Goal: Task Accomplishment & Management: Use online tool/utility

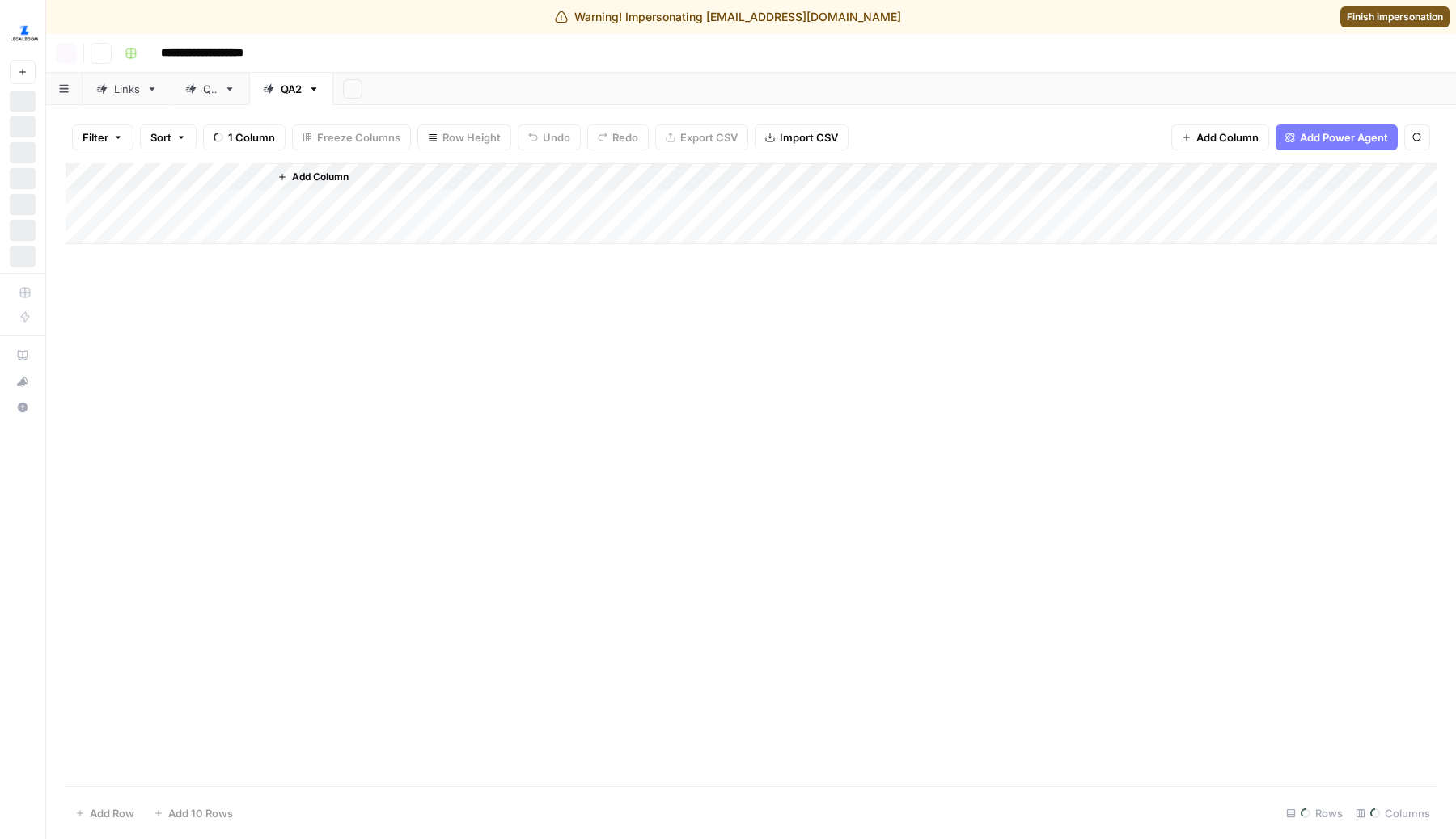
scroll to position [303, 73]
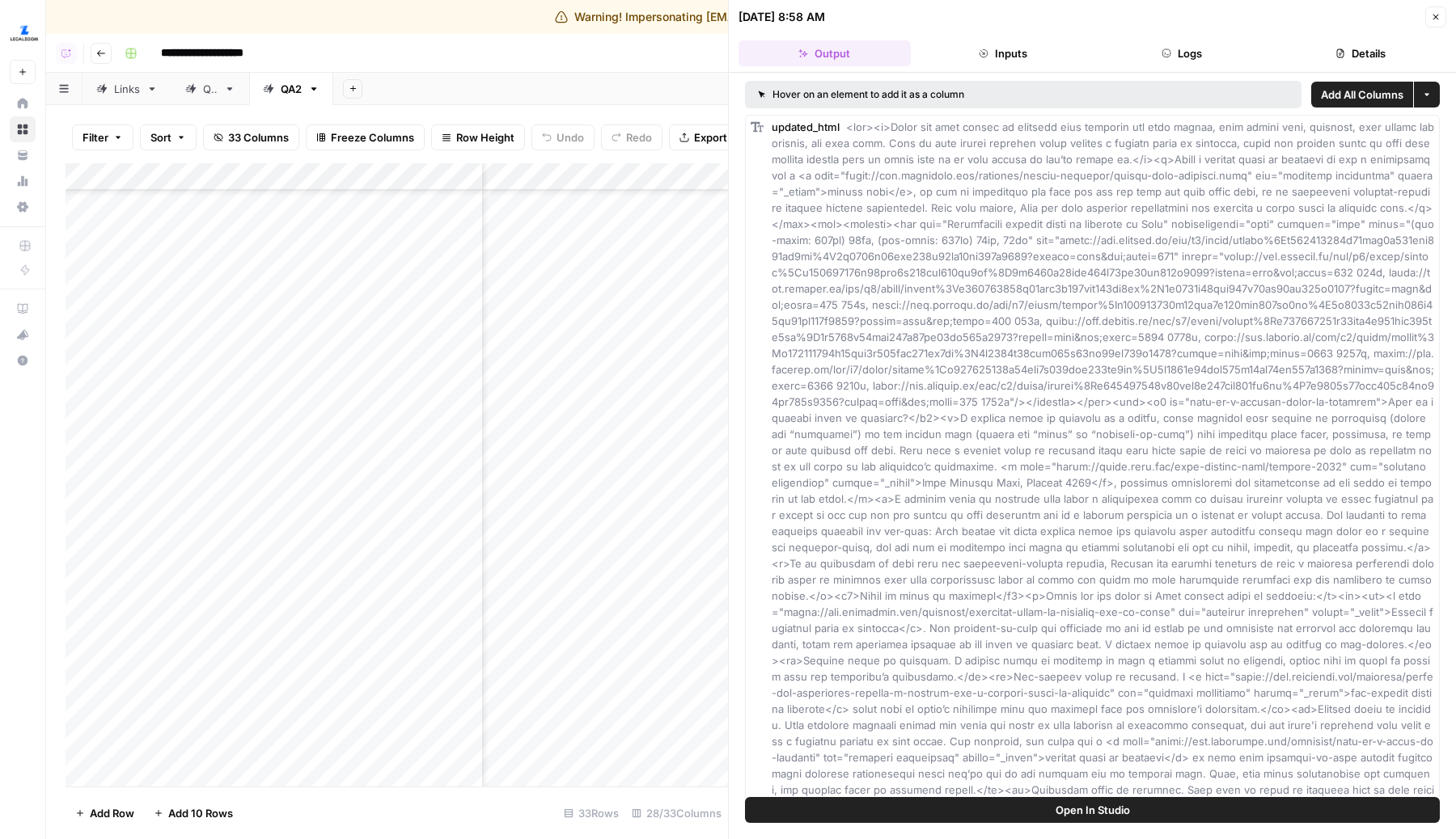
click at [1180, 48] on button "Logs" at bounding box center [1182, 53] width 172 height 26
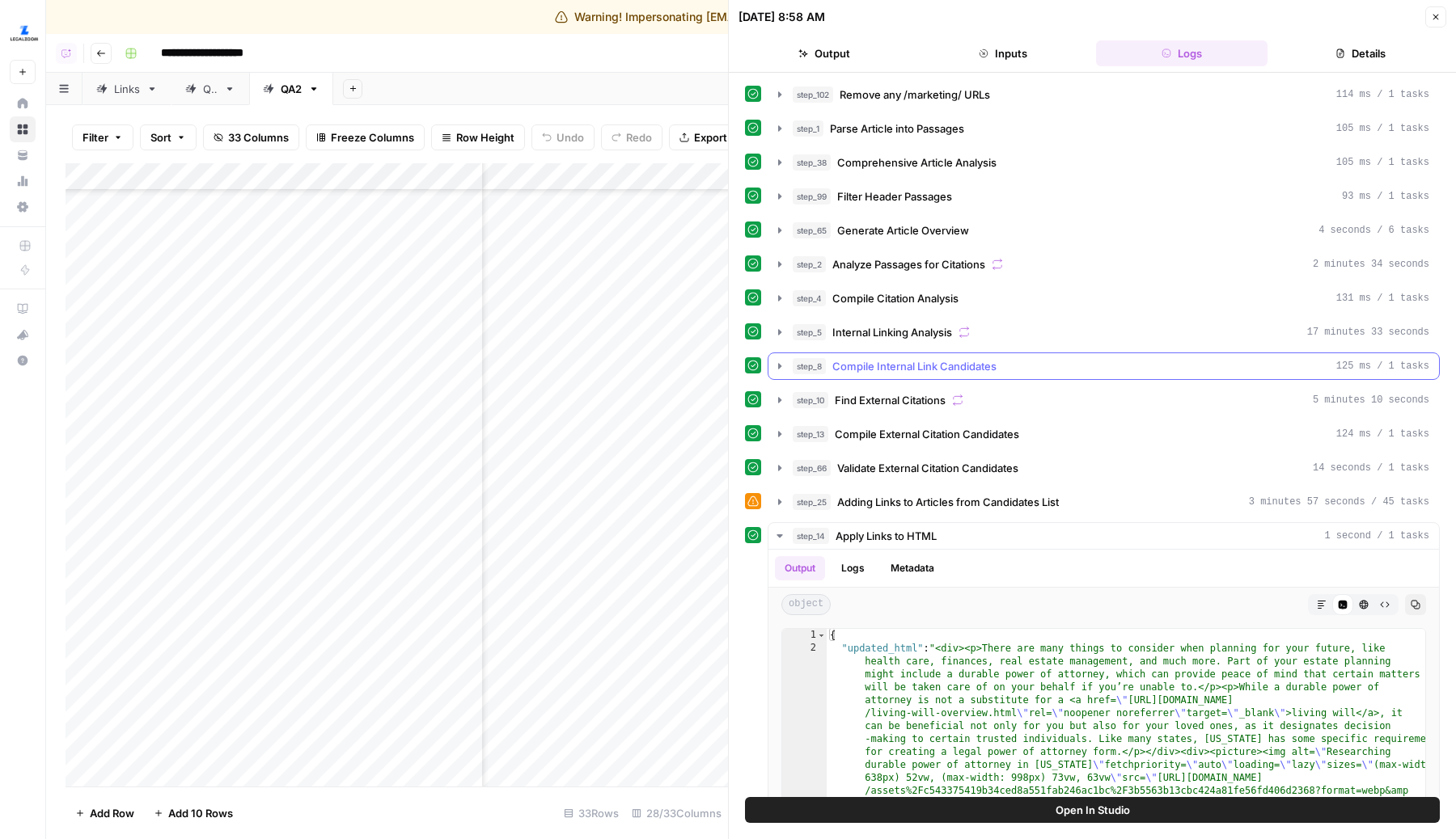
scroll to position [166, 0]
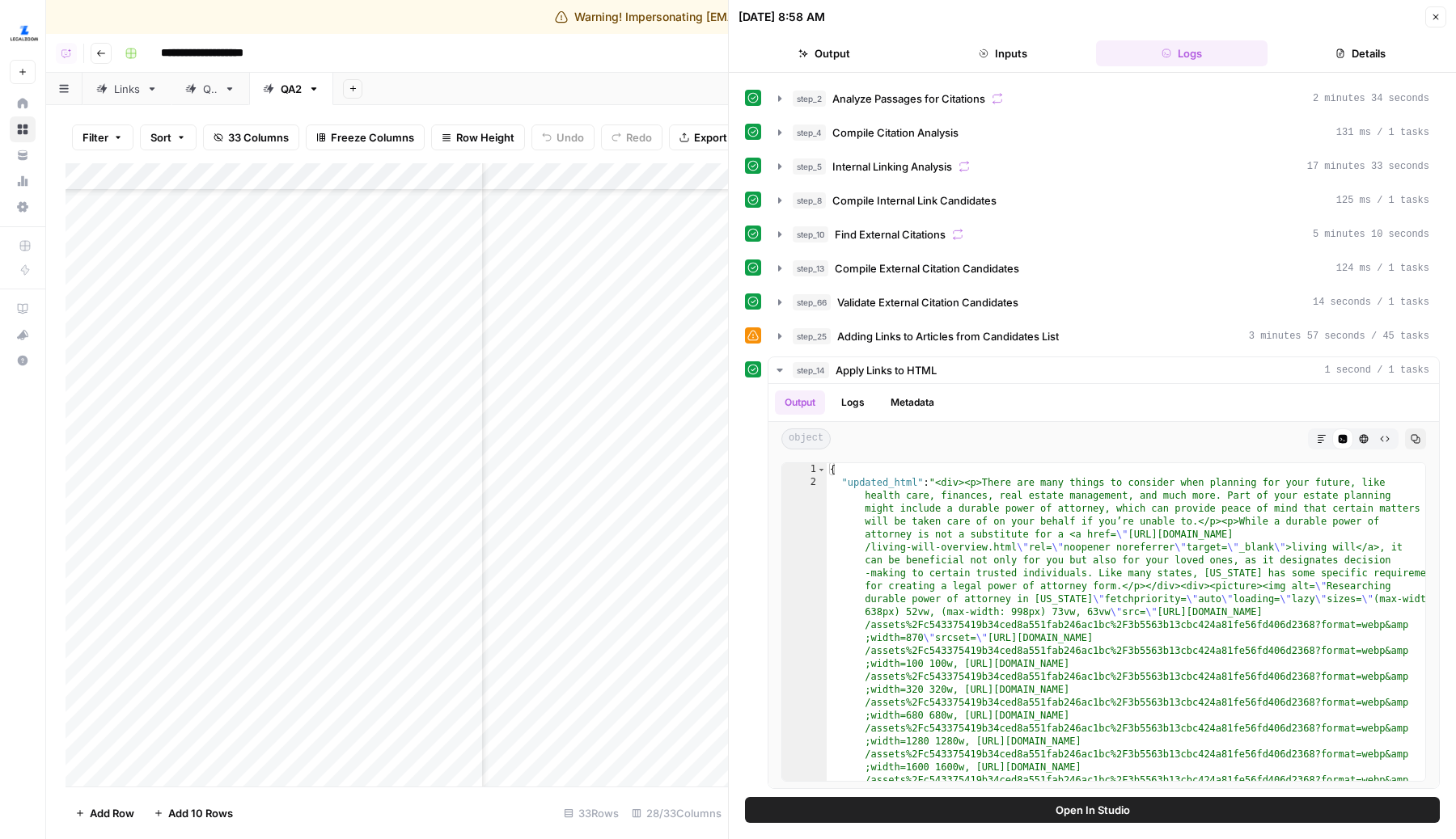
click at [1369, 57] on button "Details" at bounding box center [1360, 53] width 172 height 26
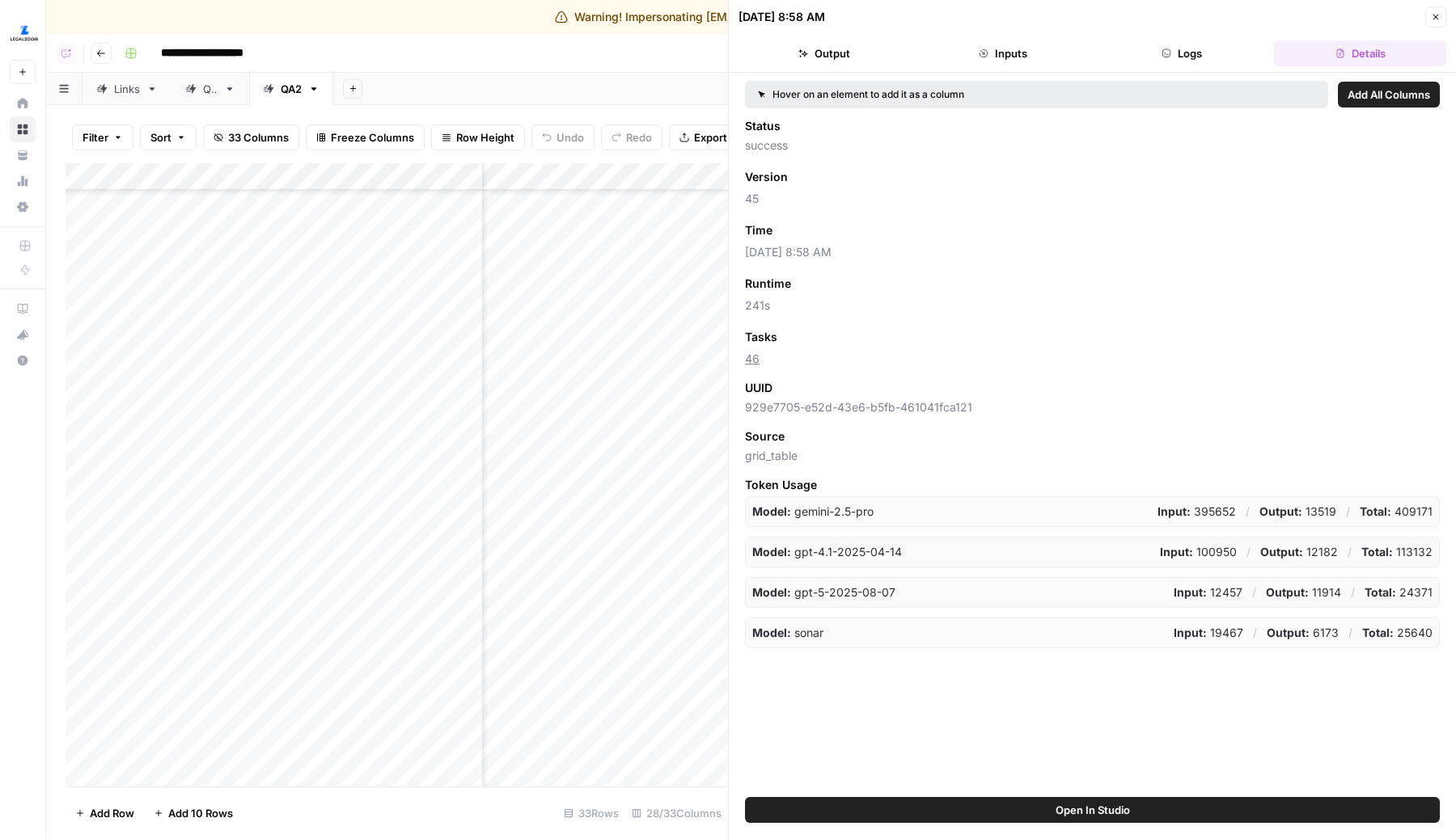
click at [1195, 46] on button "Logs" at bounding box center [1182, 53] width 172 height 26
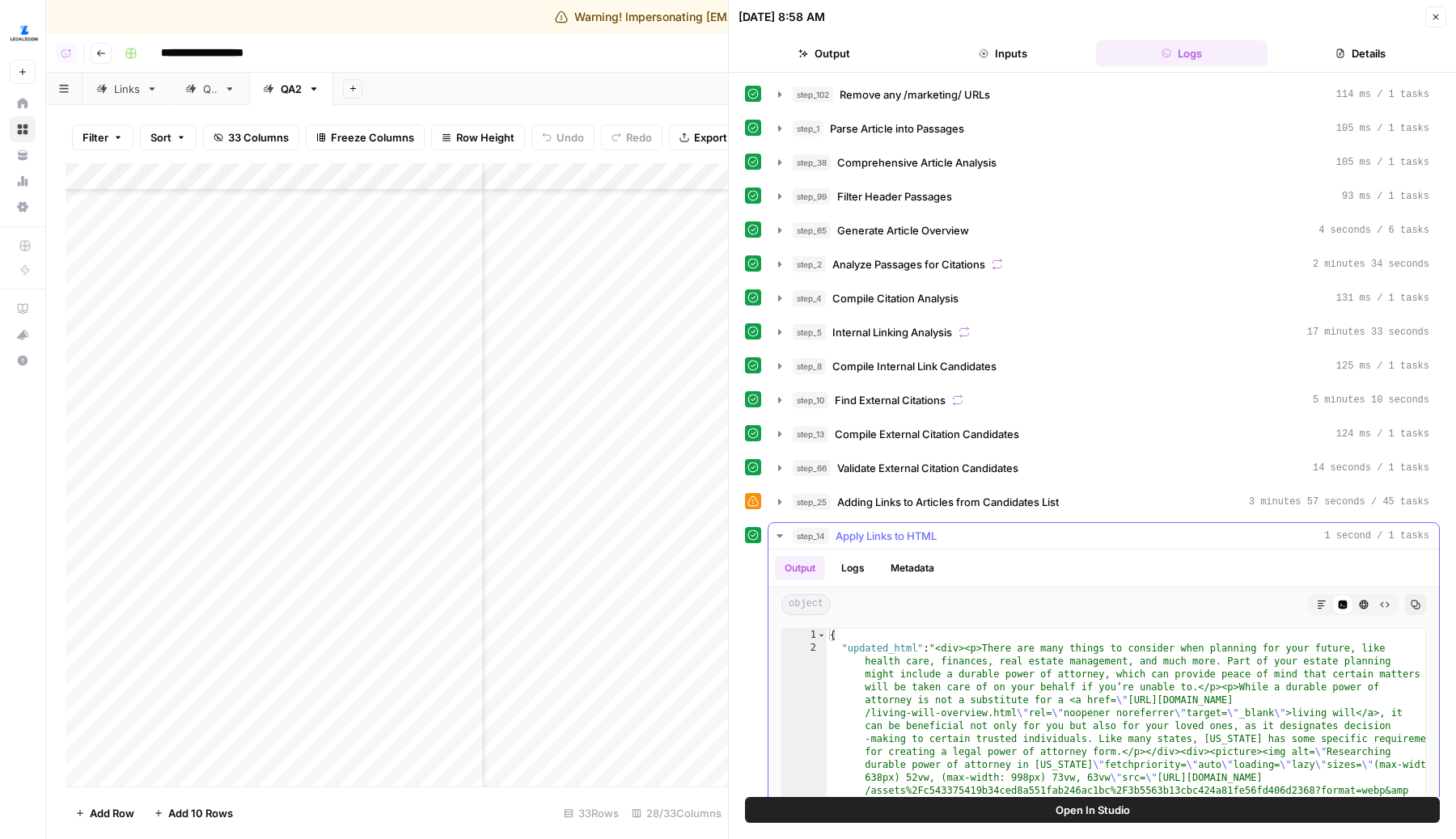
click at [779, 533] on icon "button" at bounding box center [779, 535] width 13 height 13
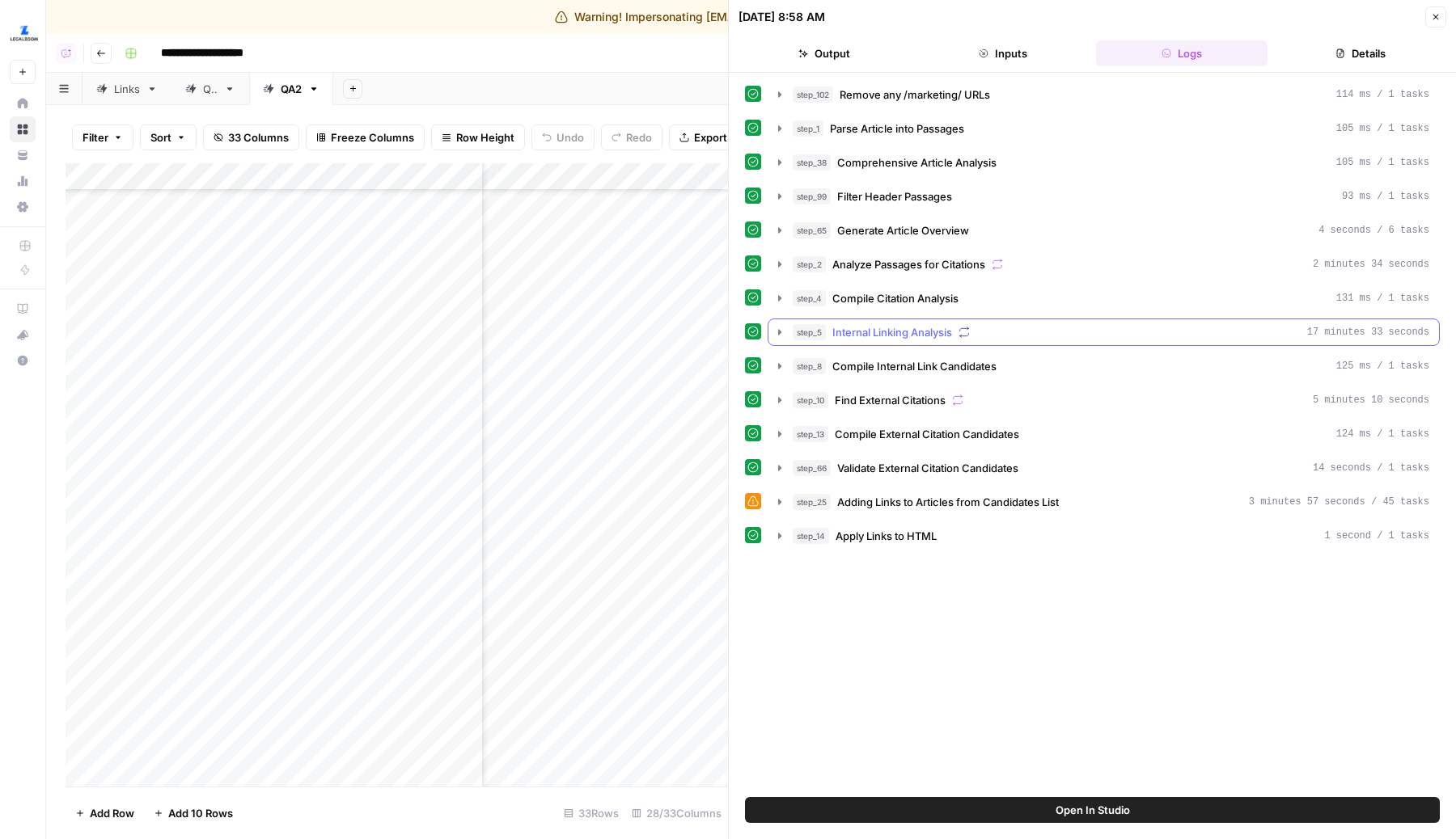
click at [776, 325] on button "step_5 Internal Linking Analysis 17 minutes 33 seconds" at bounding box center [1103, 332] width 670 height 26
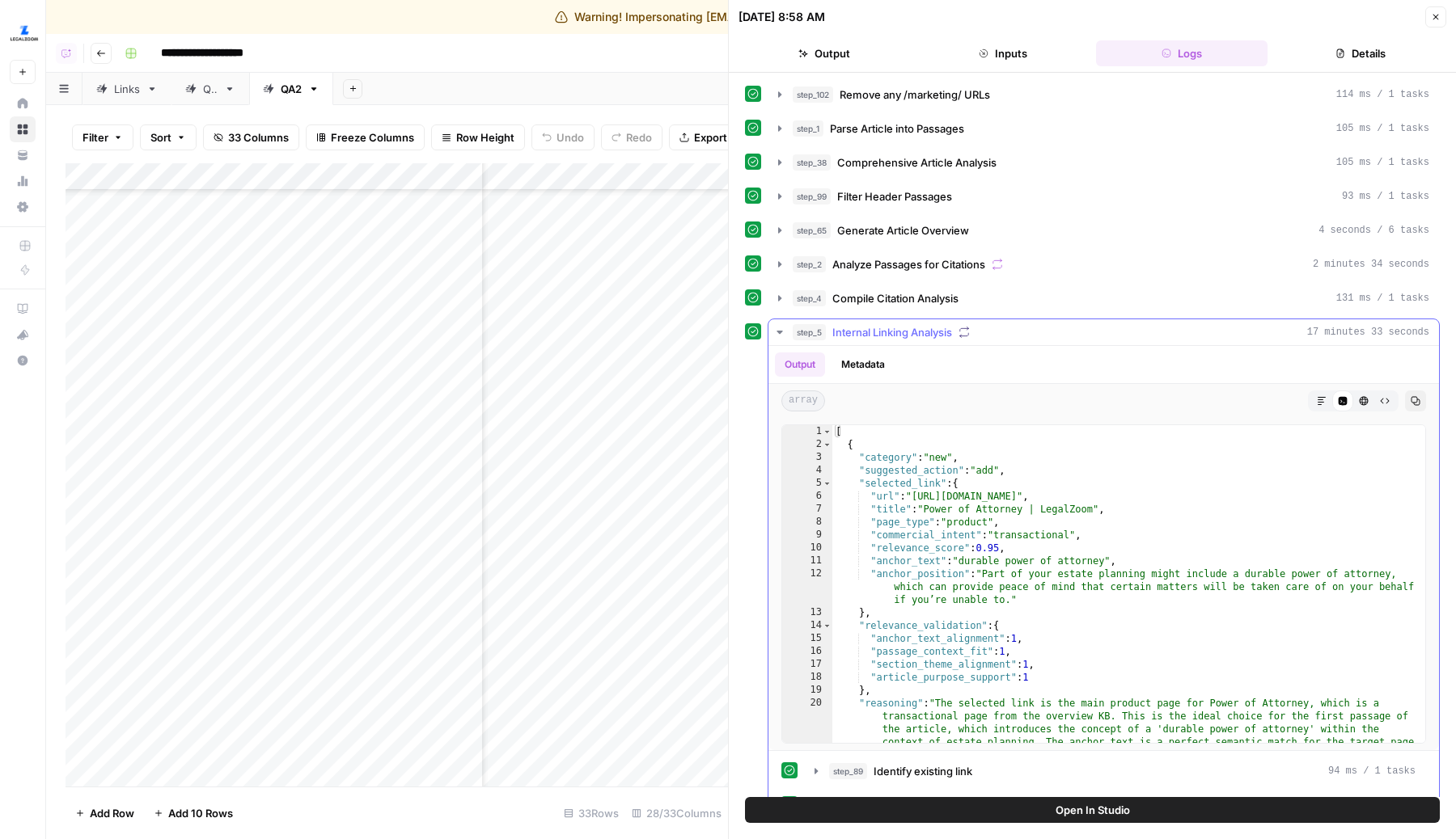
click at [776, 325] on button "step_5 Internal Linking Analysis 17 minutes 33 seconds" at bounding box center [1103, 332] width 670 height 26
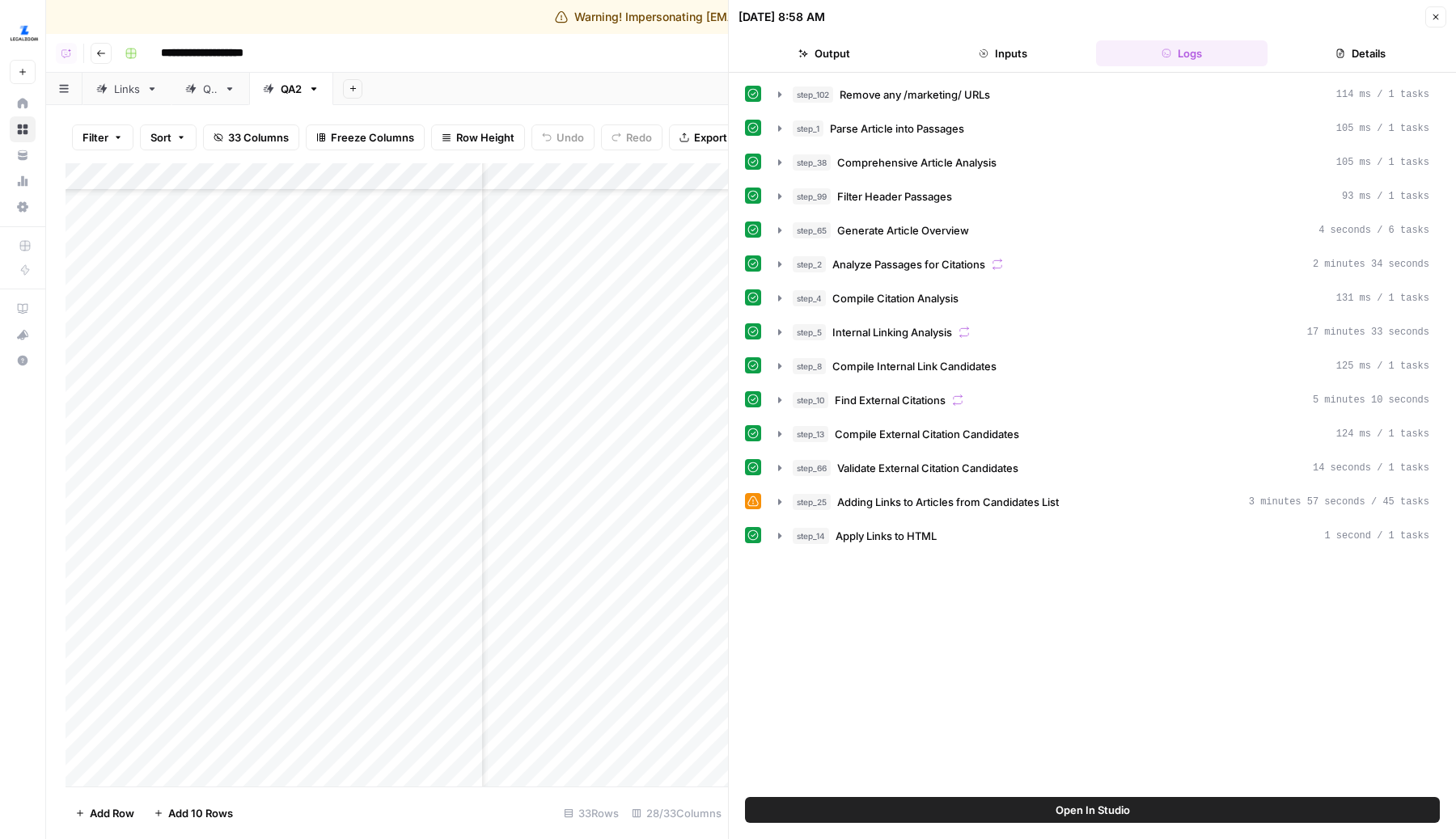
click at [1365, 46] on button "Details" at bounding box center [1360, 53] width 172 height 26
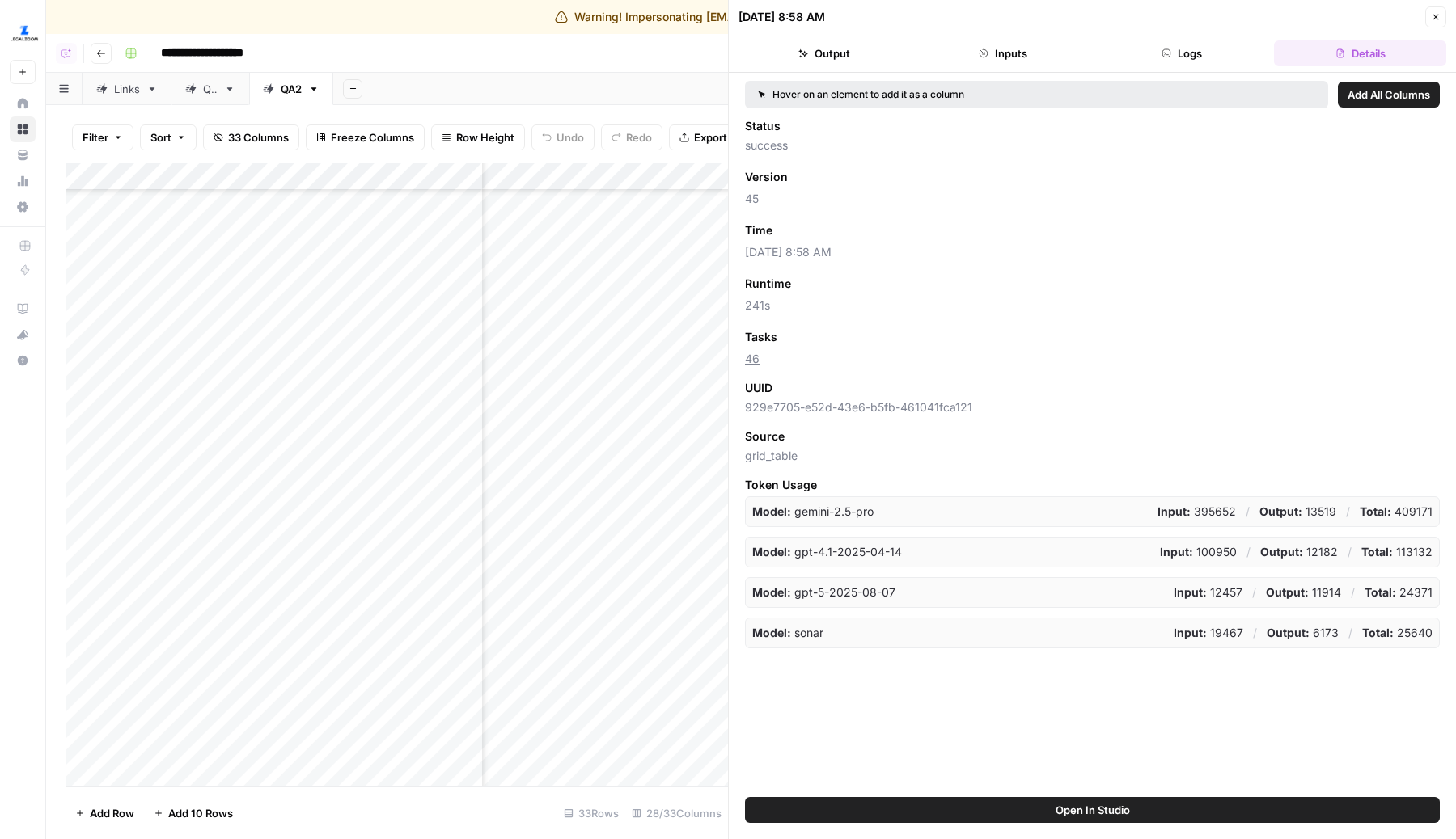
click at [1152, 53] on button "Logs" at bounding box center [1182, 53] width 172 height 26
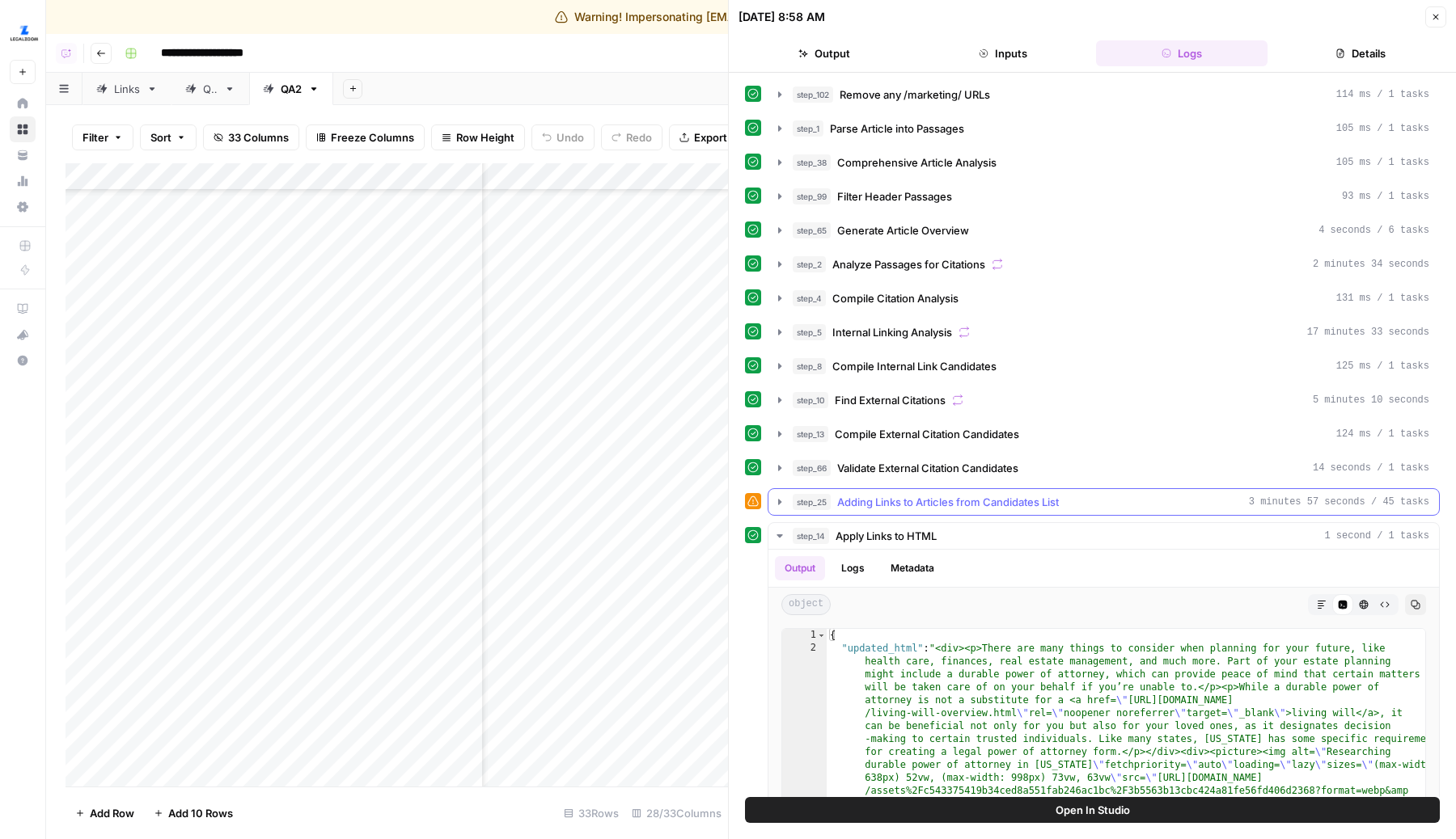
click at [775, 507] on icon "button" at bounding box center [779, 502] width 13 height 13
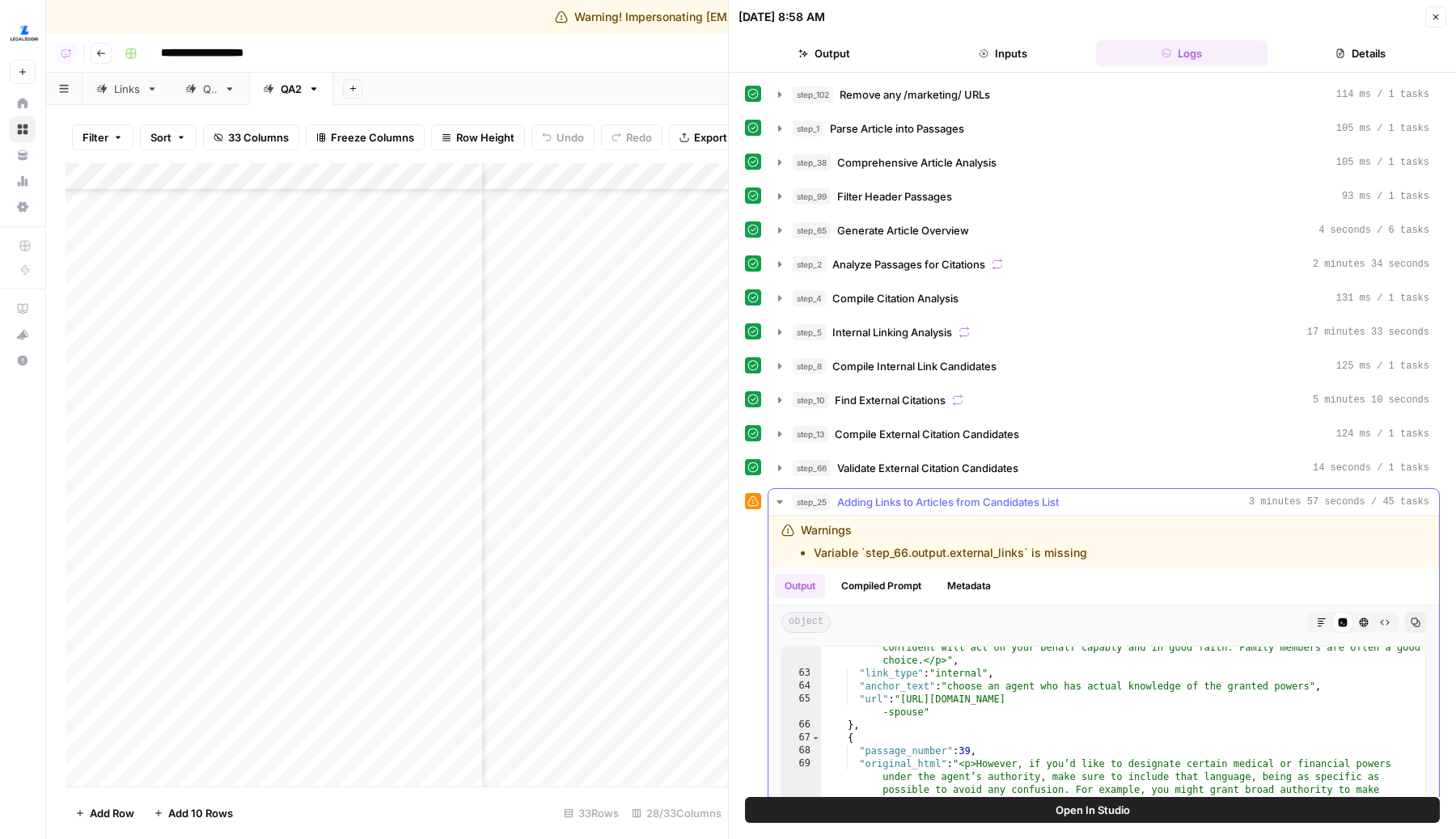
scroll to position [3, 0]
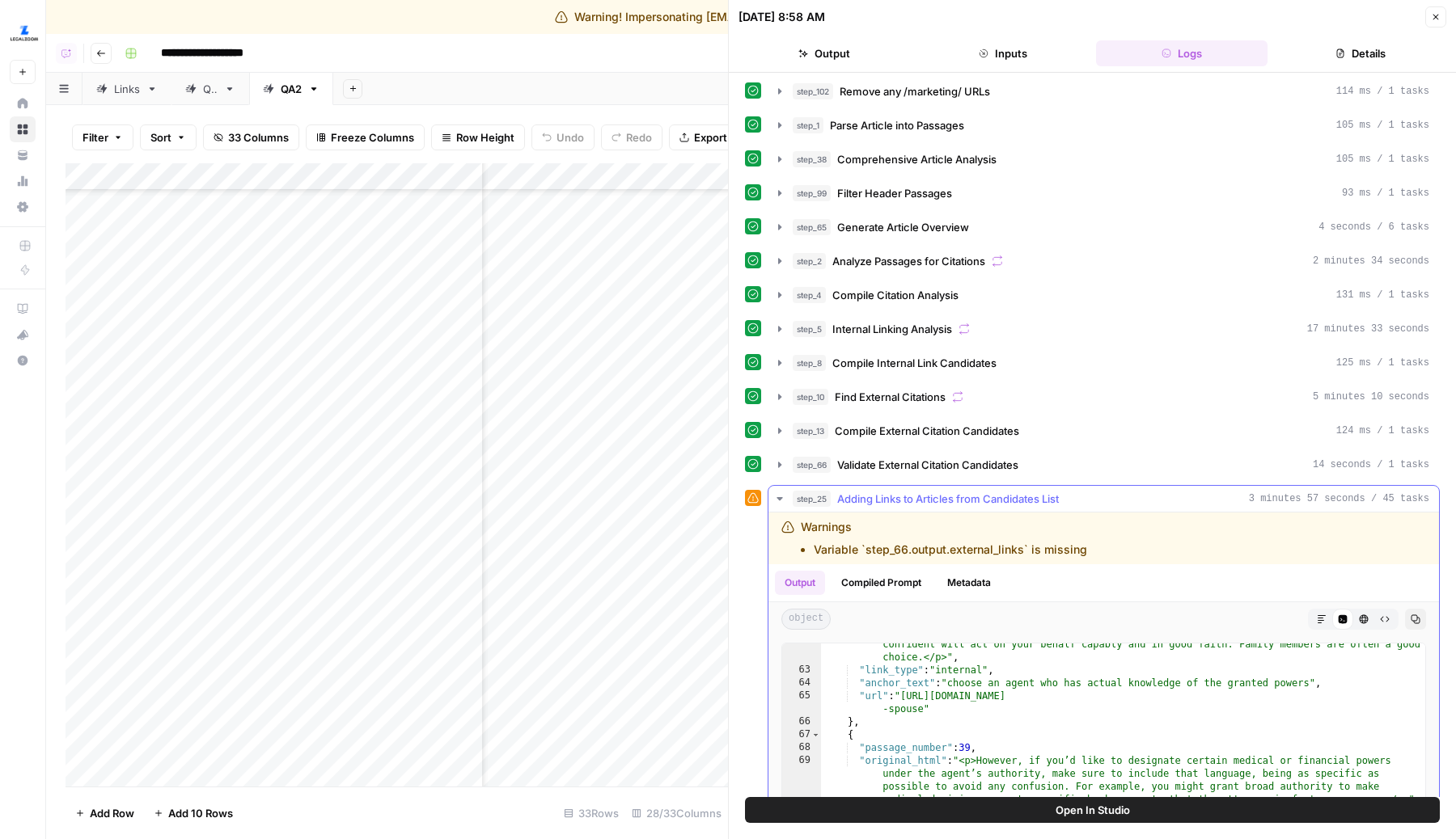
click at [883, 498] on span "Adding Links to Articles from Candidates List" at bounding box center [947, 499] width 221 height 16
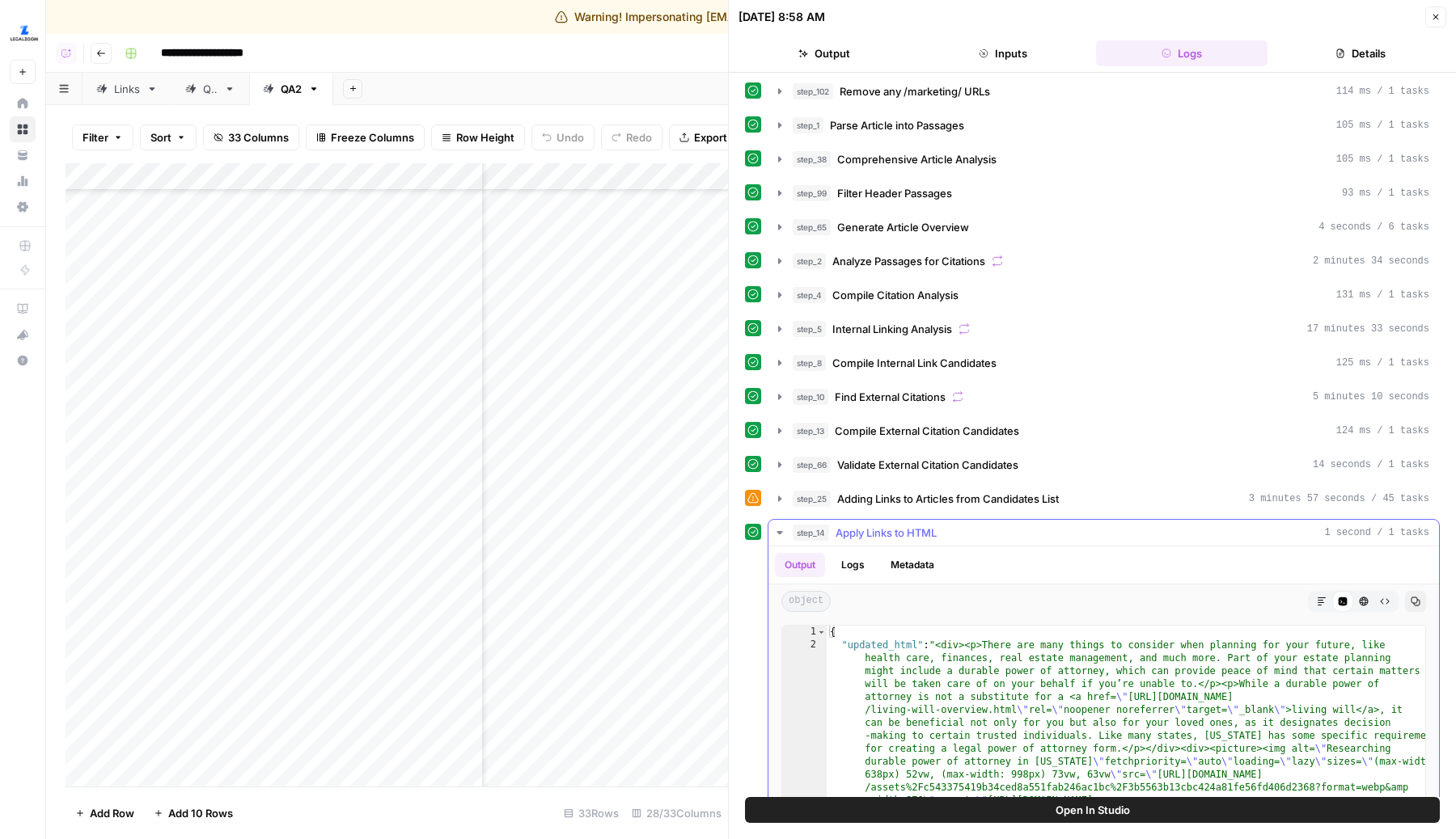
click at [906, 529] on span "Apply Links to HTML" at bounding box center [885, 532] width 101 height 16
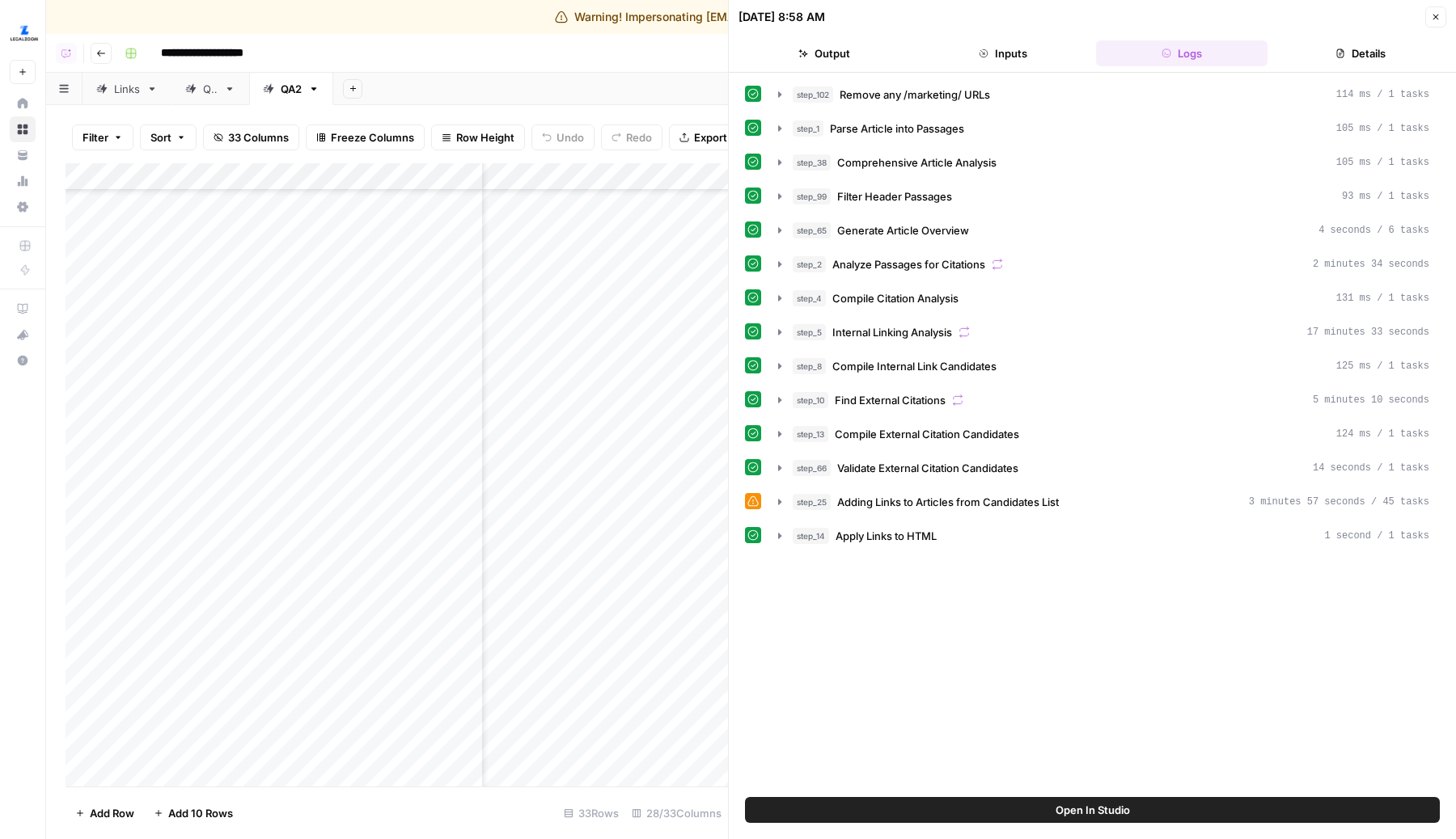
click at [1438, 14] on icon "button" at bounding box center [1435, 17] width 10 height 10
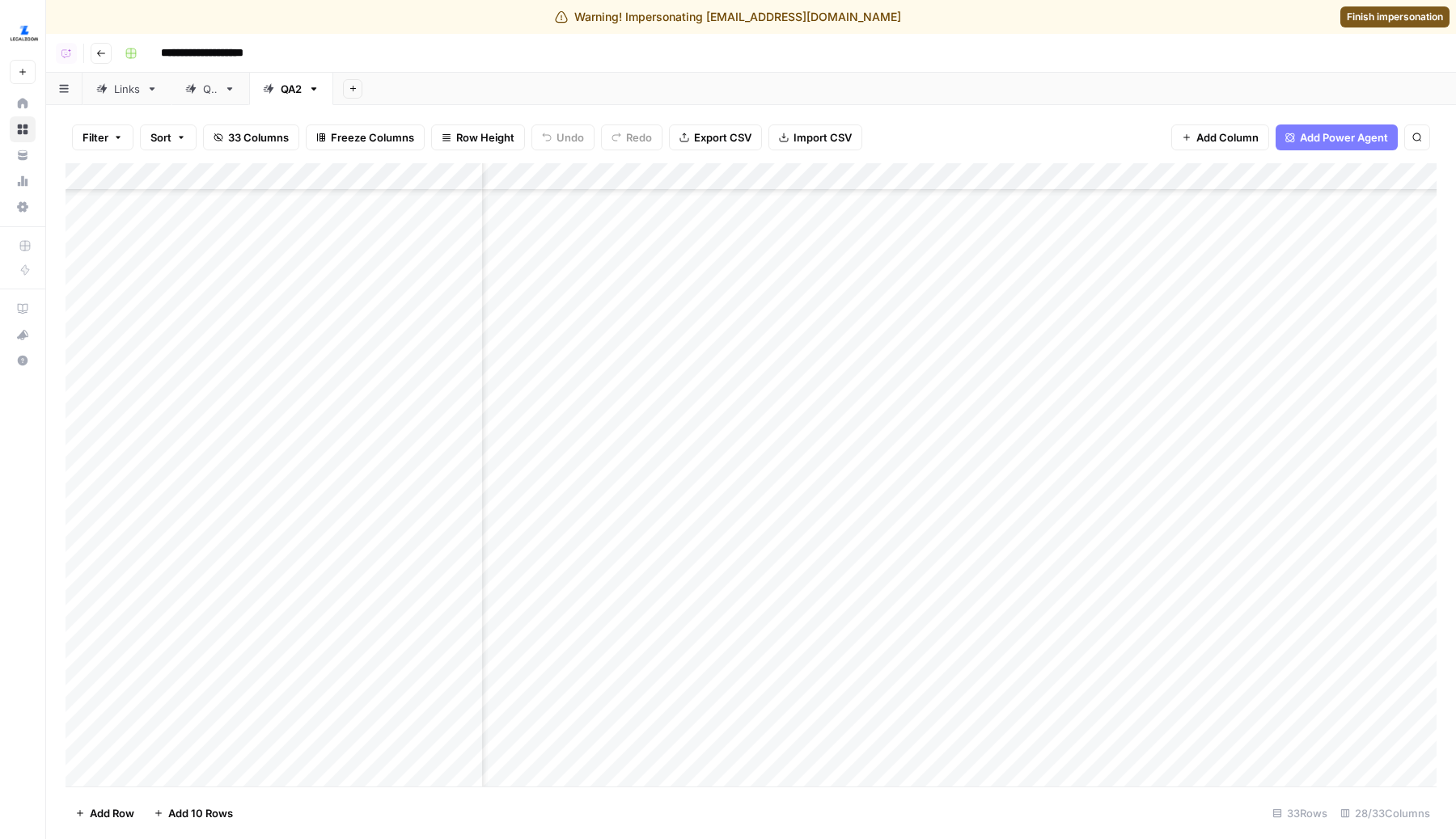
scroll to position [337, 73]
click at [1011, 636] on div "Add Column" at bounding box center [751, 475] width 1370 height 624
